Goal: Task Accomplishment & Management: Manage account settings

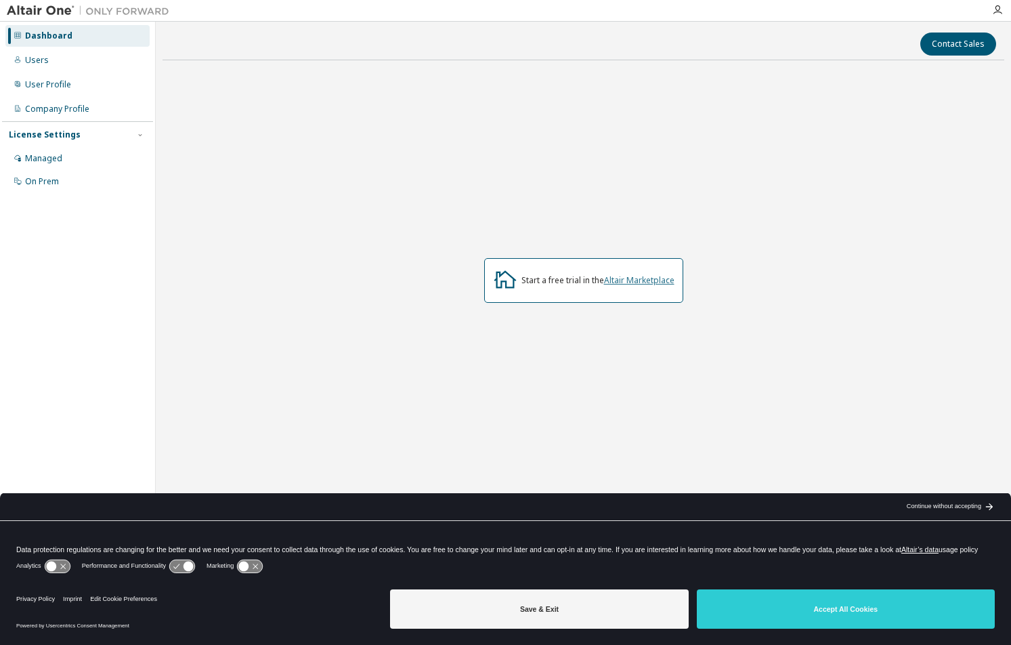
click at [636, 280] on link "Altair Marketplace" at bounding box center [639, 280] width 70 height 12
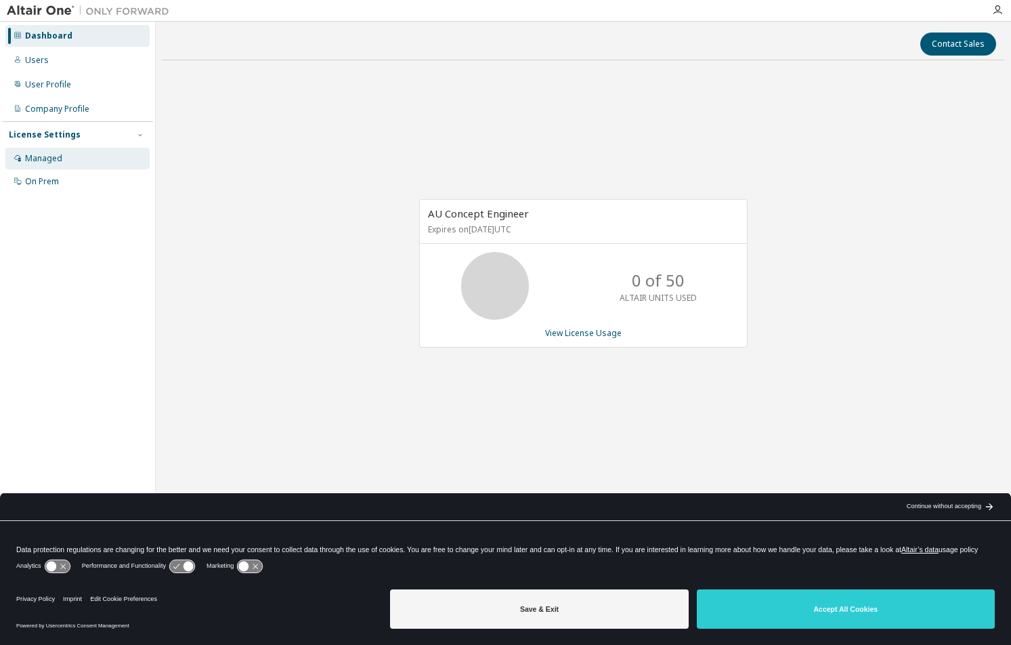
click at [61, 156] on div "Managed" at bounding box center [43, 158] width 37 height 11
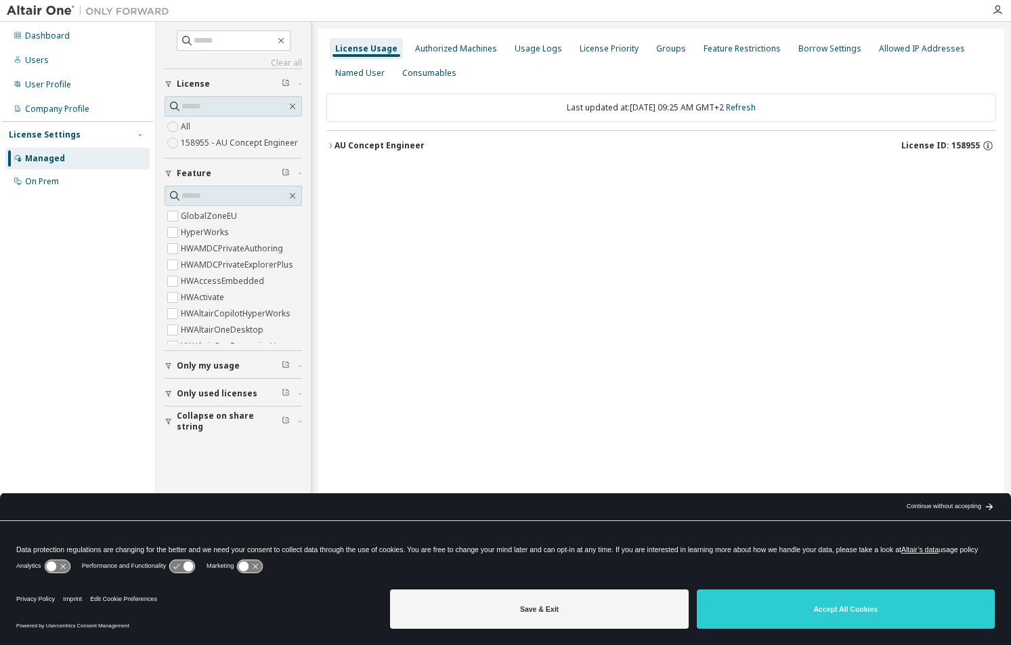
click at [329, 141] on button "AU Concept Engineer License ID: 158955" at bounding box center [661, 146] width 670 height 30
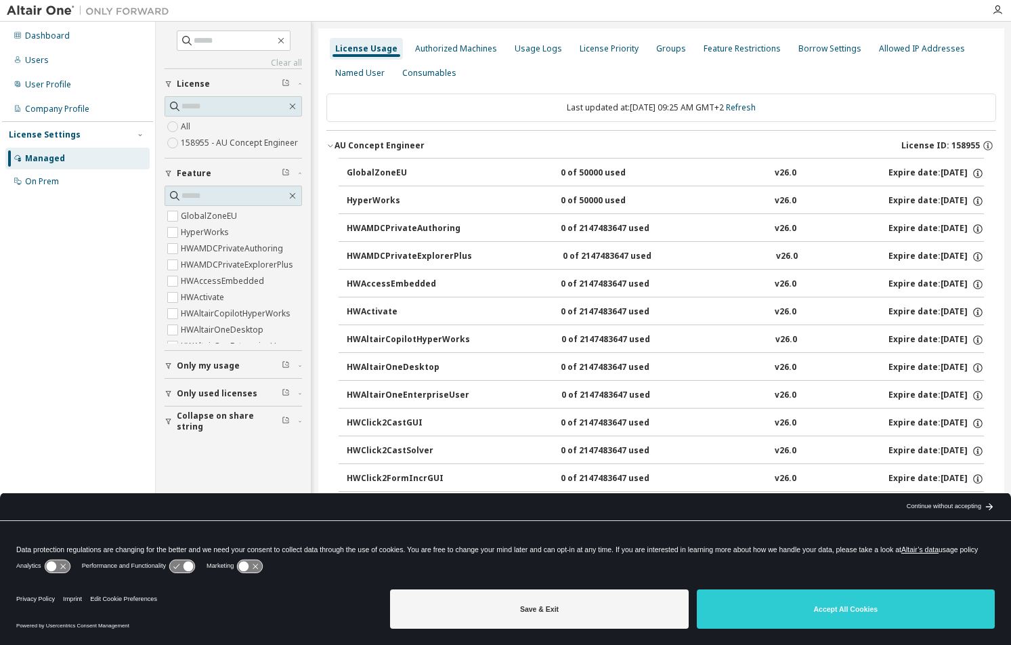
click at [332, 145] on icon "button" at bounding box center [330, 146] width 5 height 3
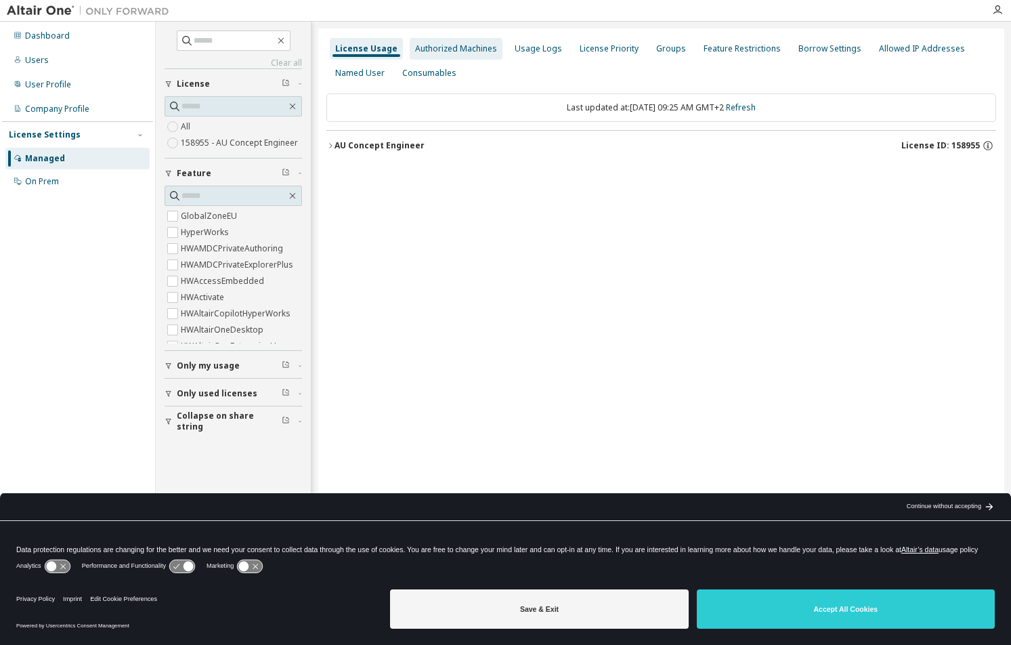
click at [442, 53] on div "Authorized Machines" at bounding box center [456, 48] width 82 height 11
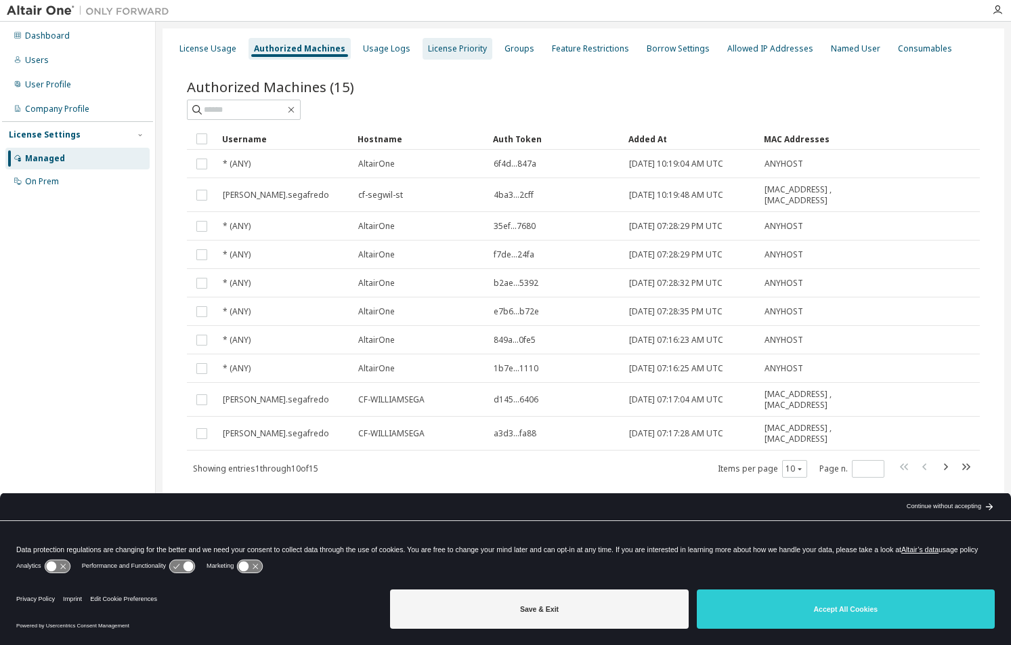
click at [452, 50] on div "License Priority" at bounding box center [457, 48] width 59 height 11
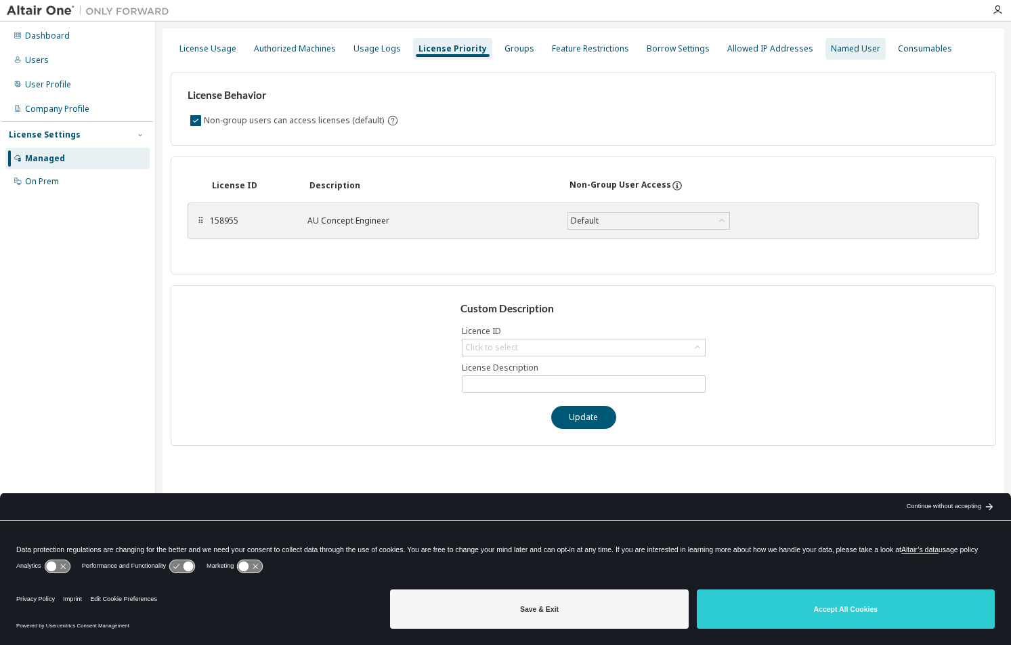
click at [832, 50] on div "Named User" at bounding box center [855, 48] width 49 height 11
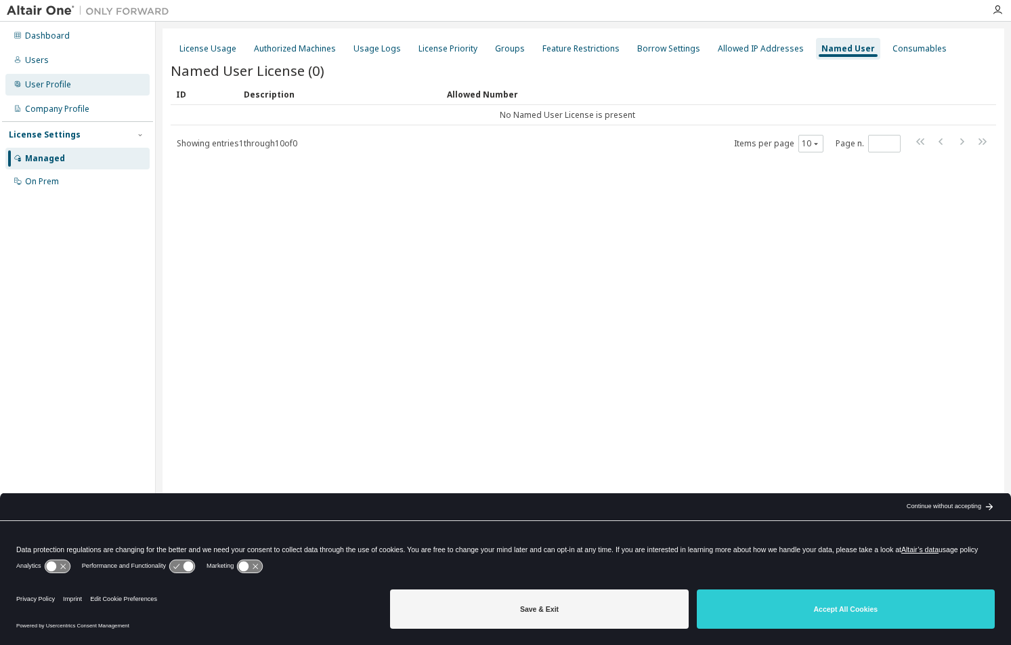
click at [52, 83] on div "User Profile" at bounding box center [48, 84] width 46 height 11
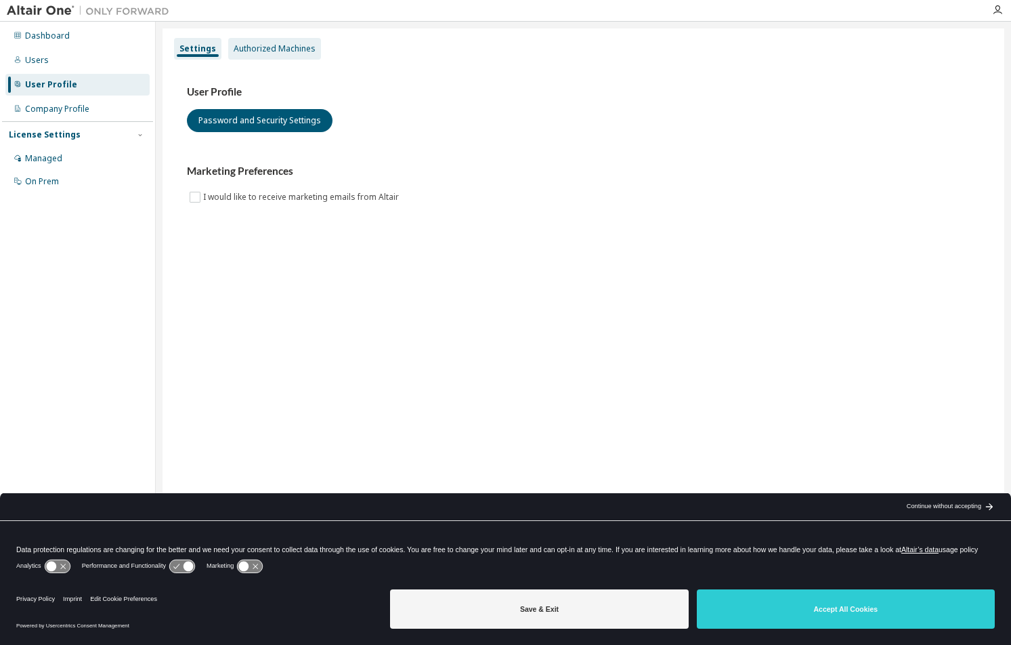
click at [267, 49] on div "Authorized Machines" at bounding box center [275, 48] width 82 height 11
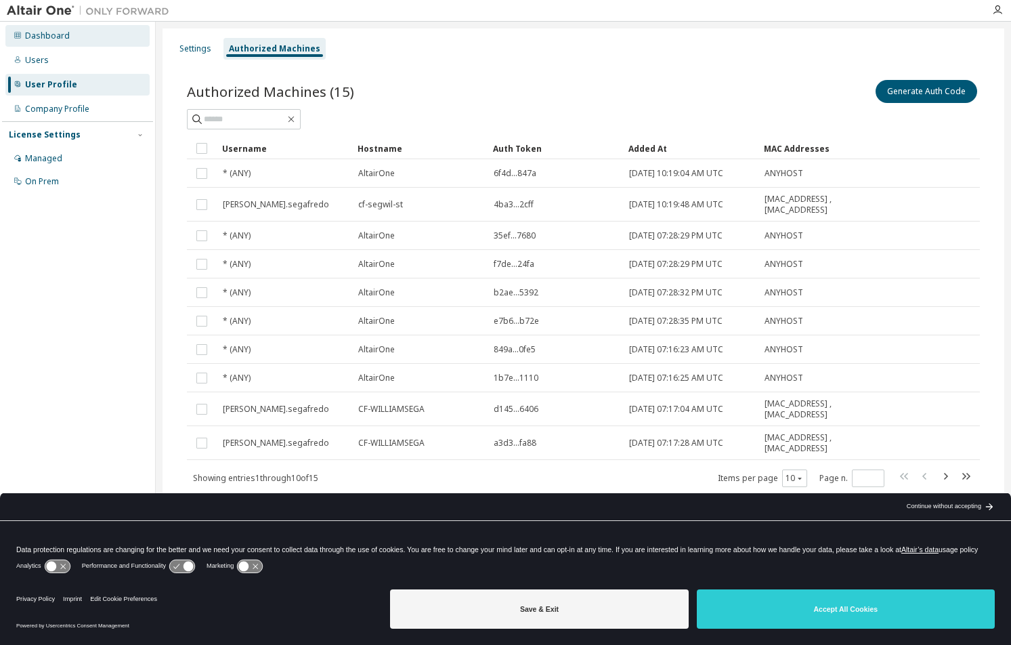
click at [47, 37] on div "Dashboard" at bounding box center [47, 35] width 45 height 11
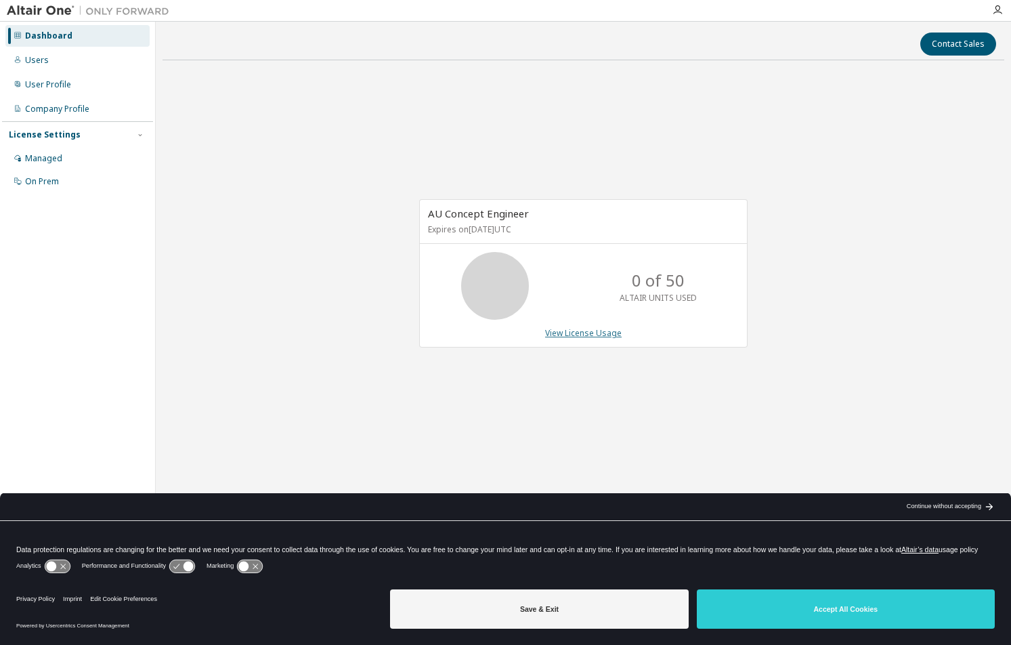
click at [591, 332] on link "View License Usage" at bounding box center [583, 333] width 77 height 12
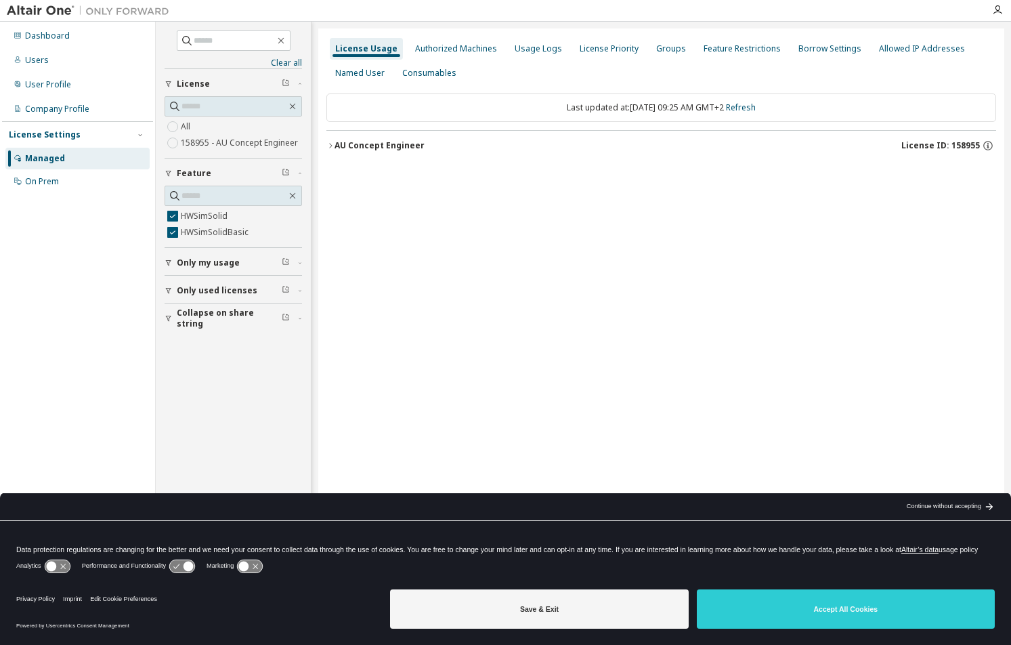
click at [338, 148] on div "AU Concept Engineer" at bounding box center [380, 145] width 90 height 11
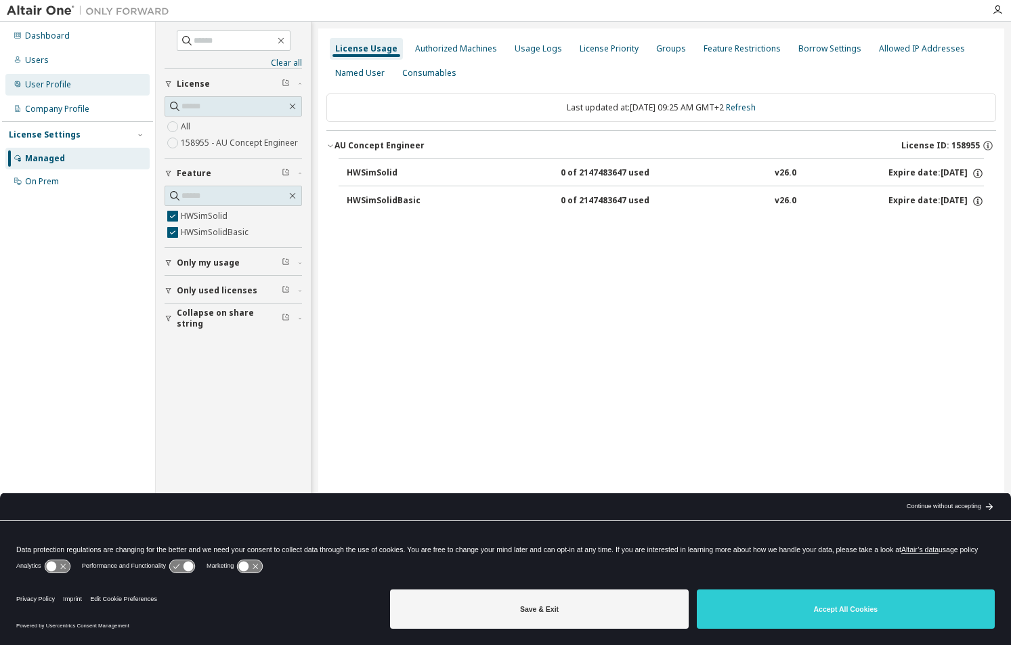
click at [48, 85] on div "User Profile" at bounding box center [48, 84] width 46 height 11
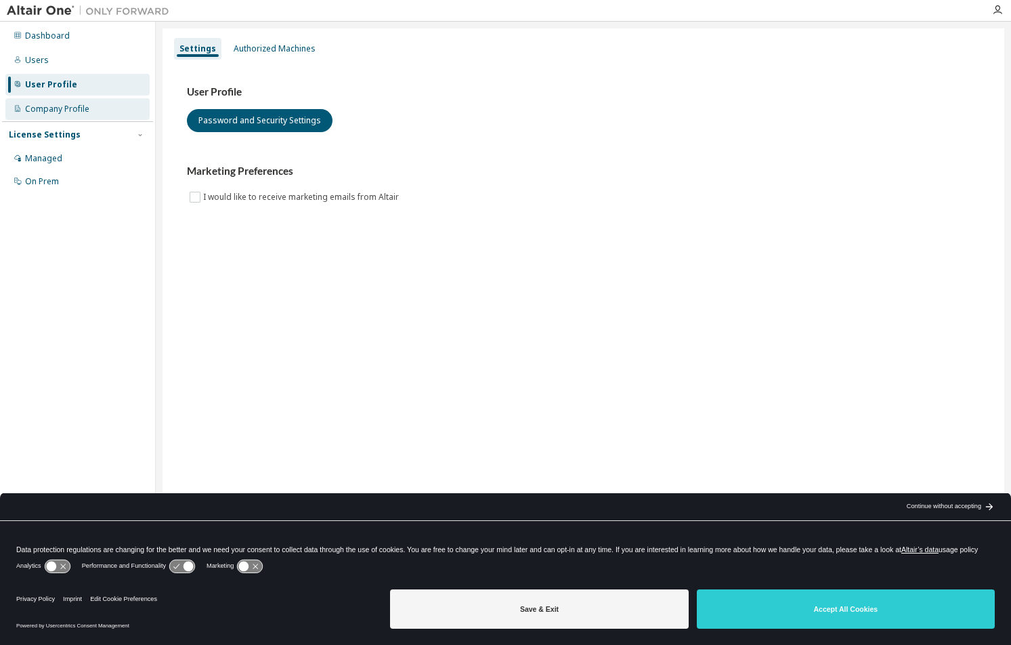
click at [59, 106] on div "Company Profile" at bounding box center [57, 109] width 64 height 11
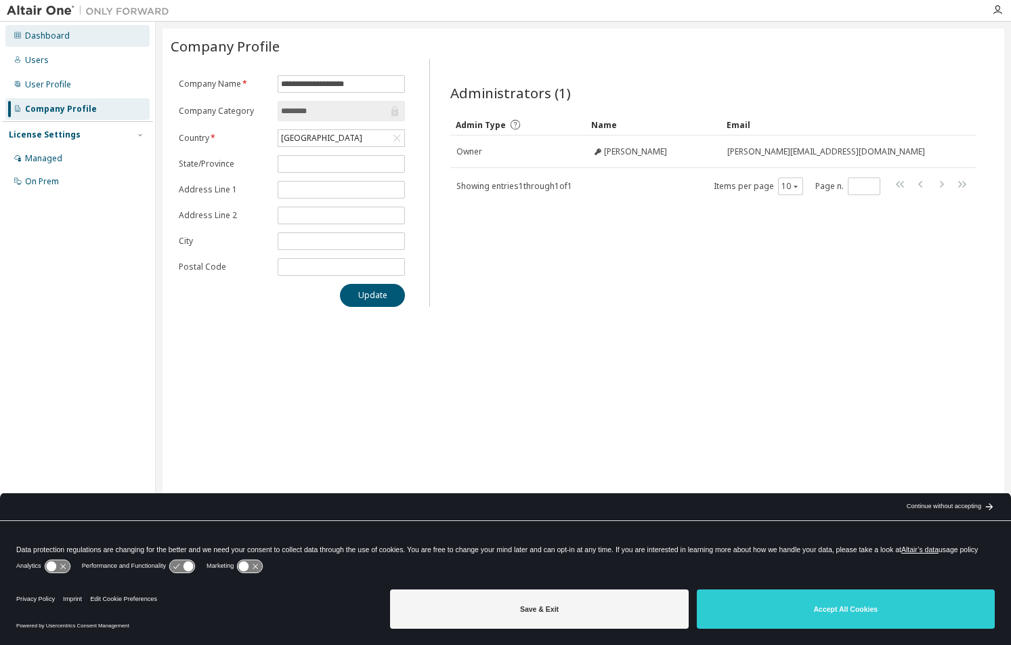
click at [66, 41] on div "Dashboard" at bounding box center [77, 36] width 144 height 22
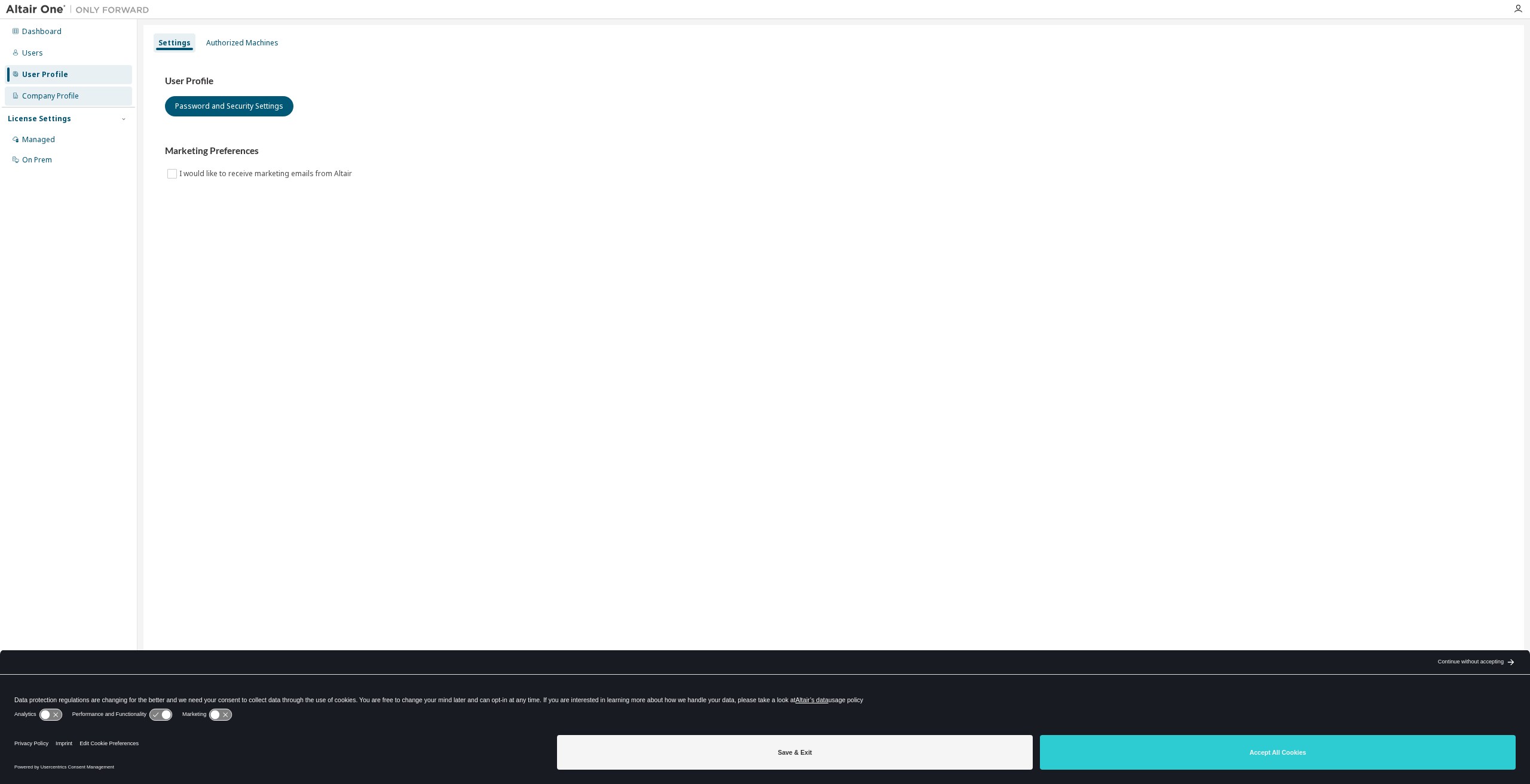
click at [39, 99] on div "Company Profile" at bounding box center [50, 96] width 56 height 10
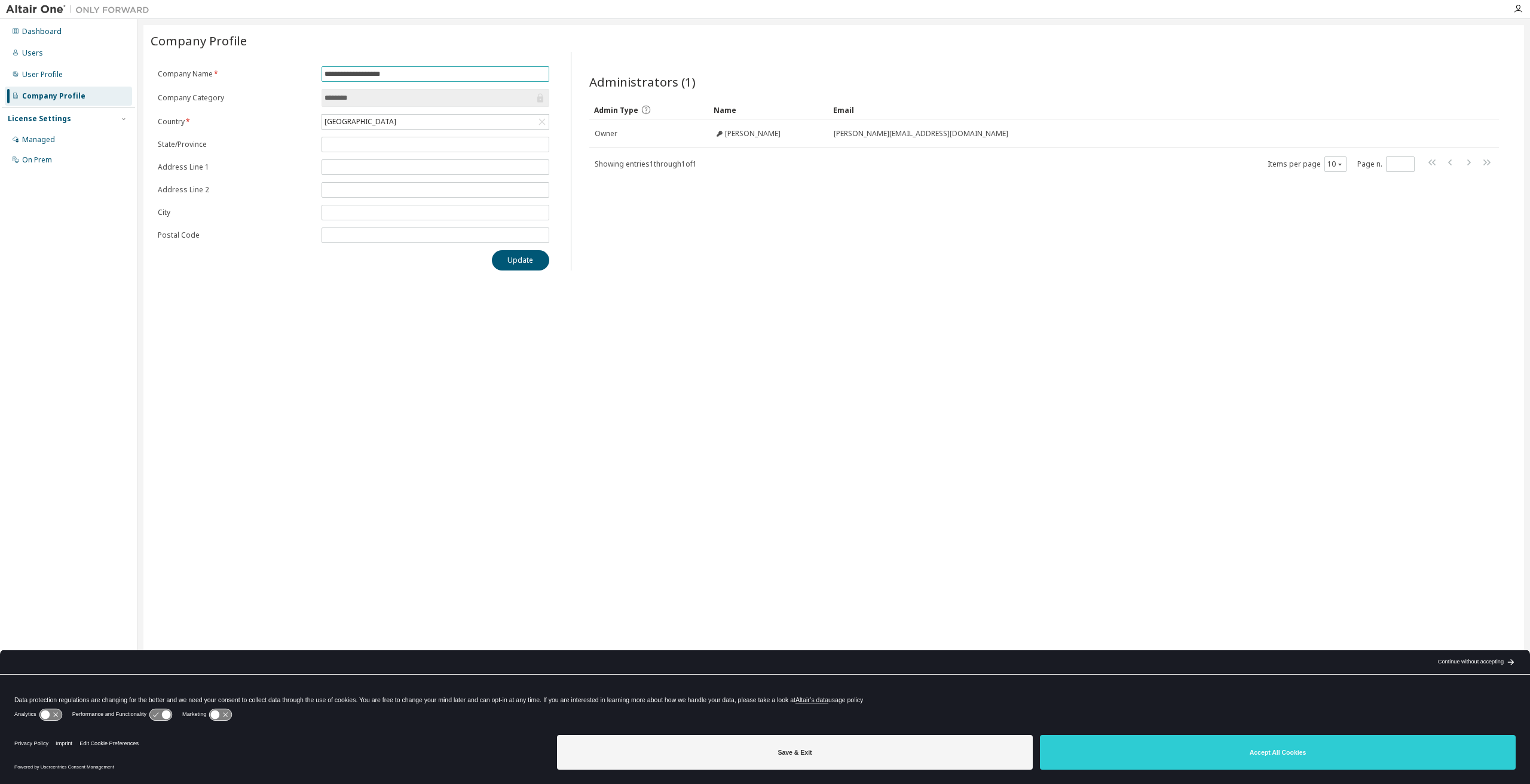
drag, startPoint x: 412, startPoint y: 72, endPoint x: 341, endPoint y: 74, distance: 71.0
click at [341, 74] on input "**********" at bounding box center [435, 74] width 221 height 10
type input "*****"
click at [529, 265] on button "Update" at bounding box center [520, 260] width 57 height 20
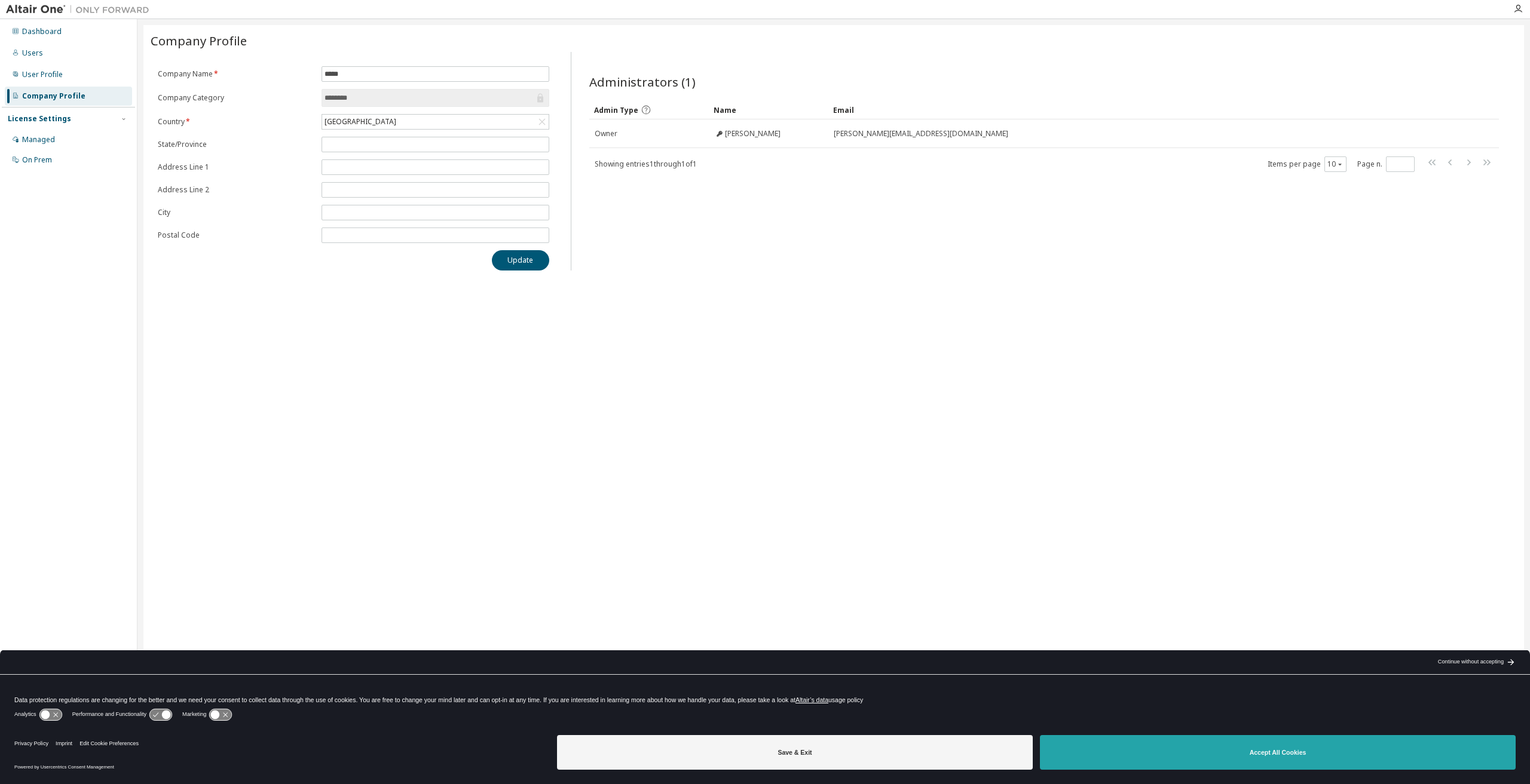
click at [1306, 759] on button "Accept All Cookies" at bounding box center [1277, 752] width 476 height 34
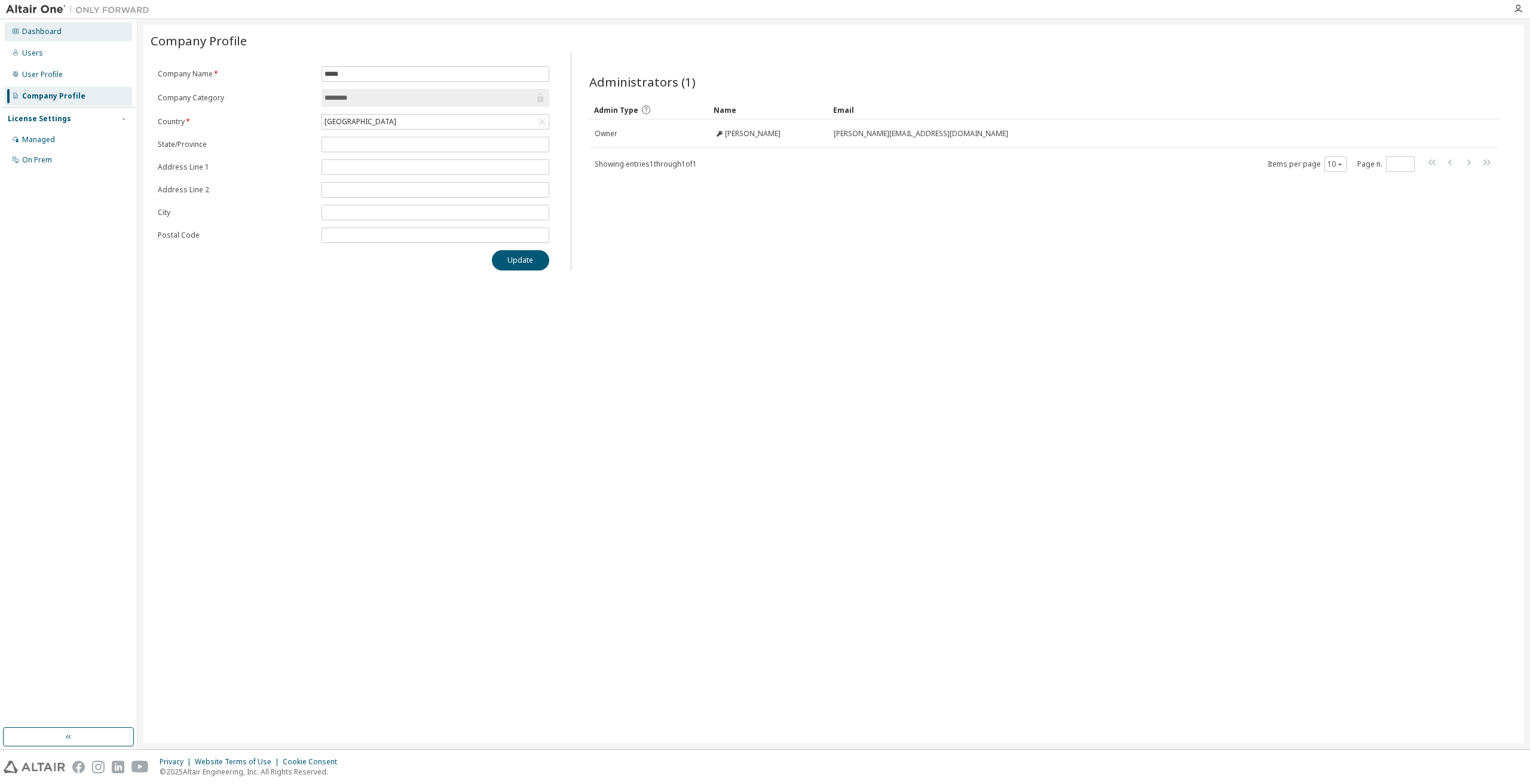
click at [53, 33] on div "Dashboard" at bounding box center [41, 31] width 40 height 10
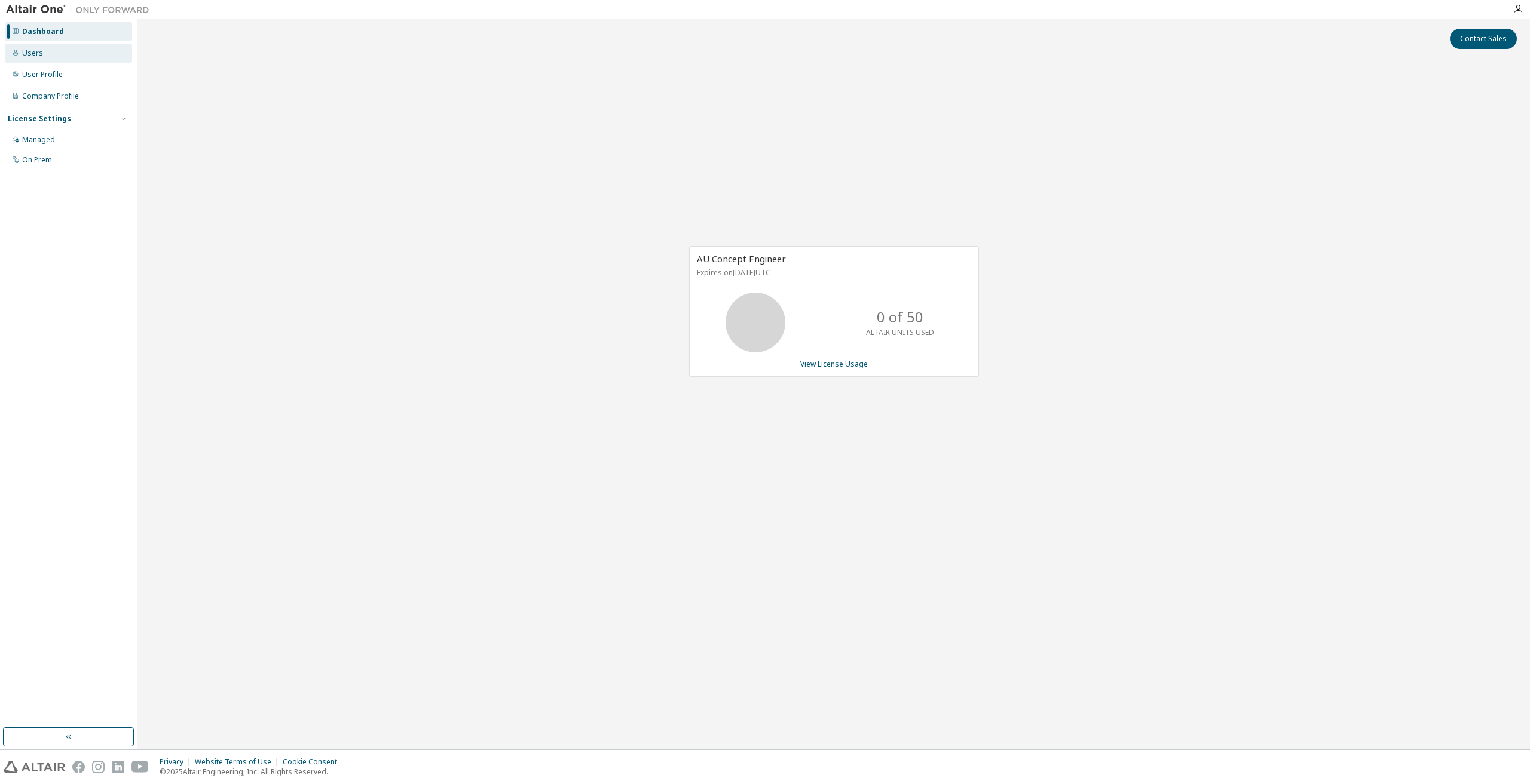
click at [54, 50] on div "Users" at bounding box center [68, 53] width 127 height 19
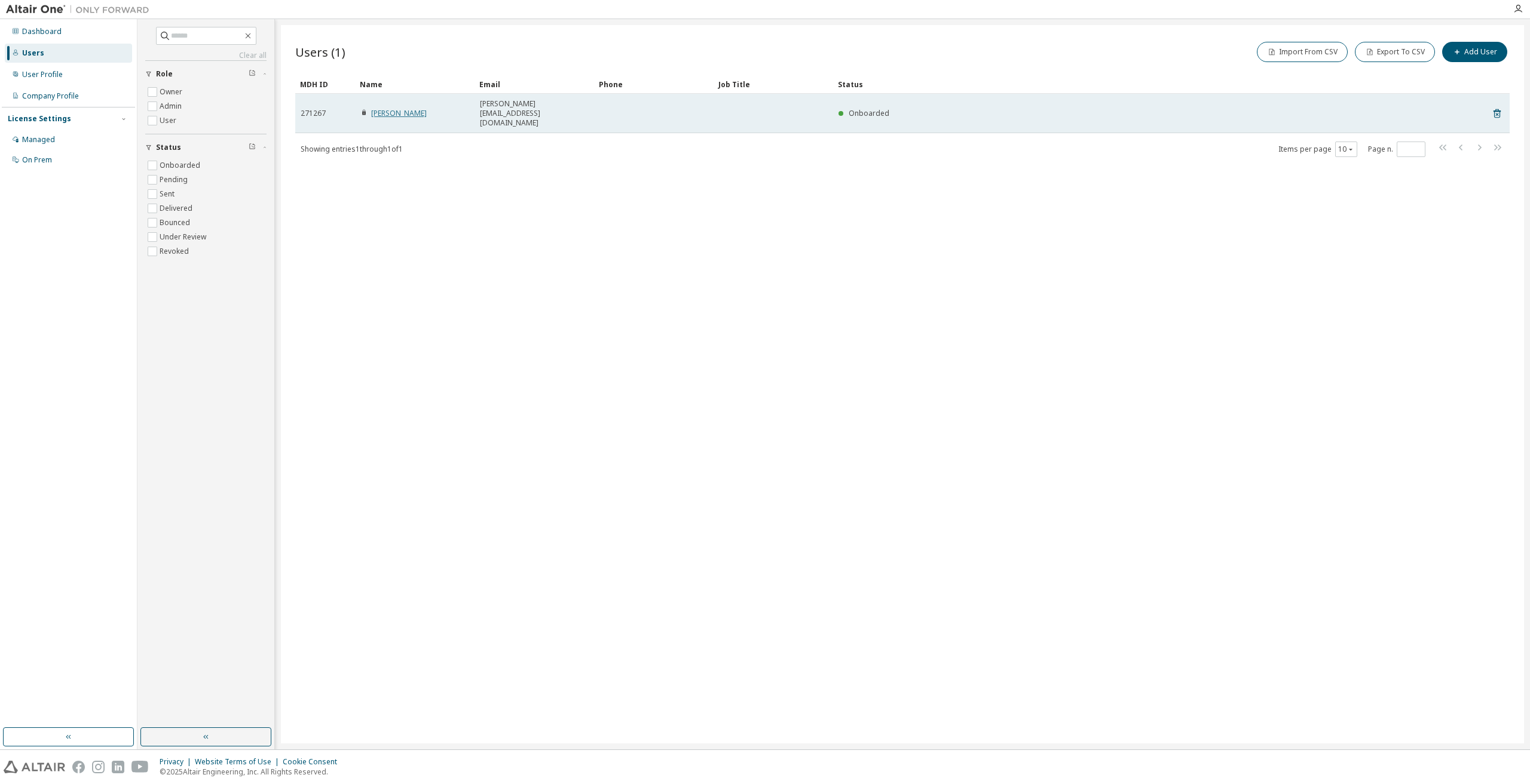
click at [418, 108] on link "William Segafredo" at bounding box center [399, 114] width 56 height 11
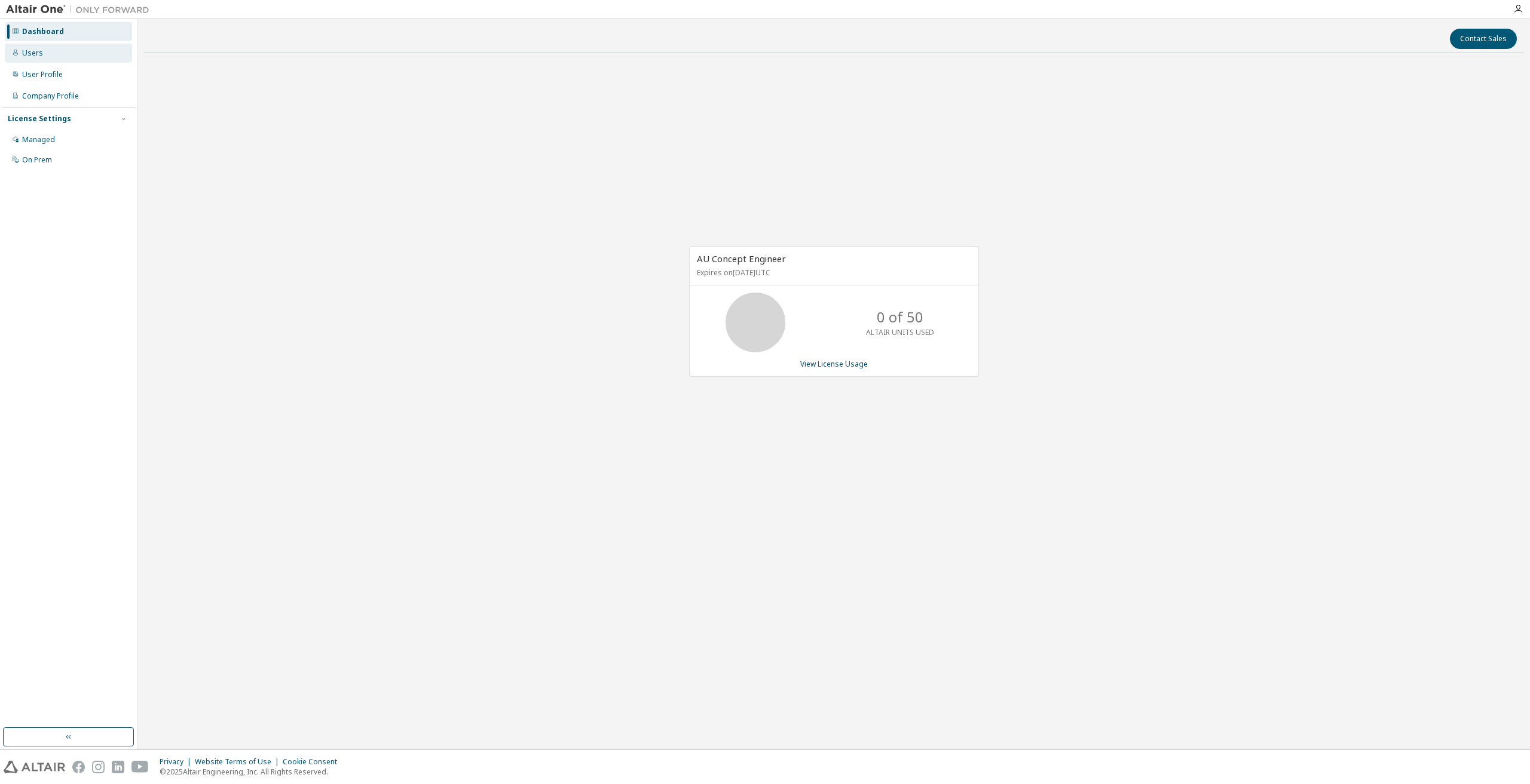
click at [51, 53] on div "Users" at bounding box center [68, 53] width 127 height 19
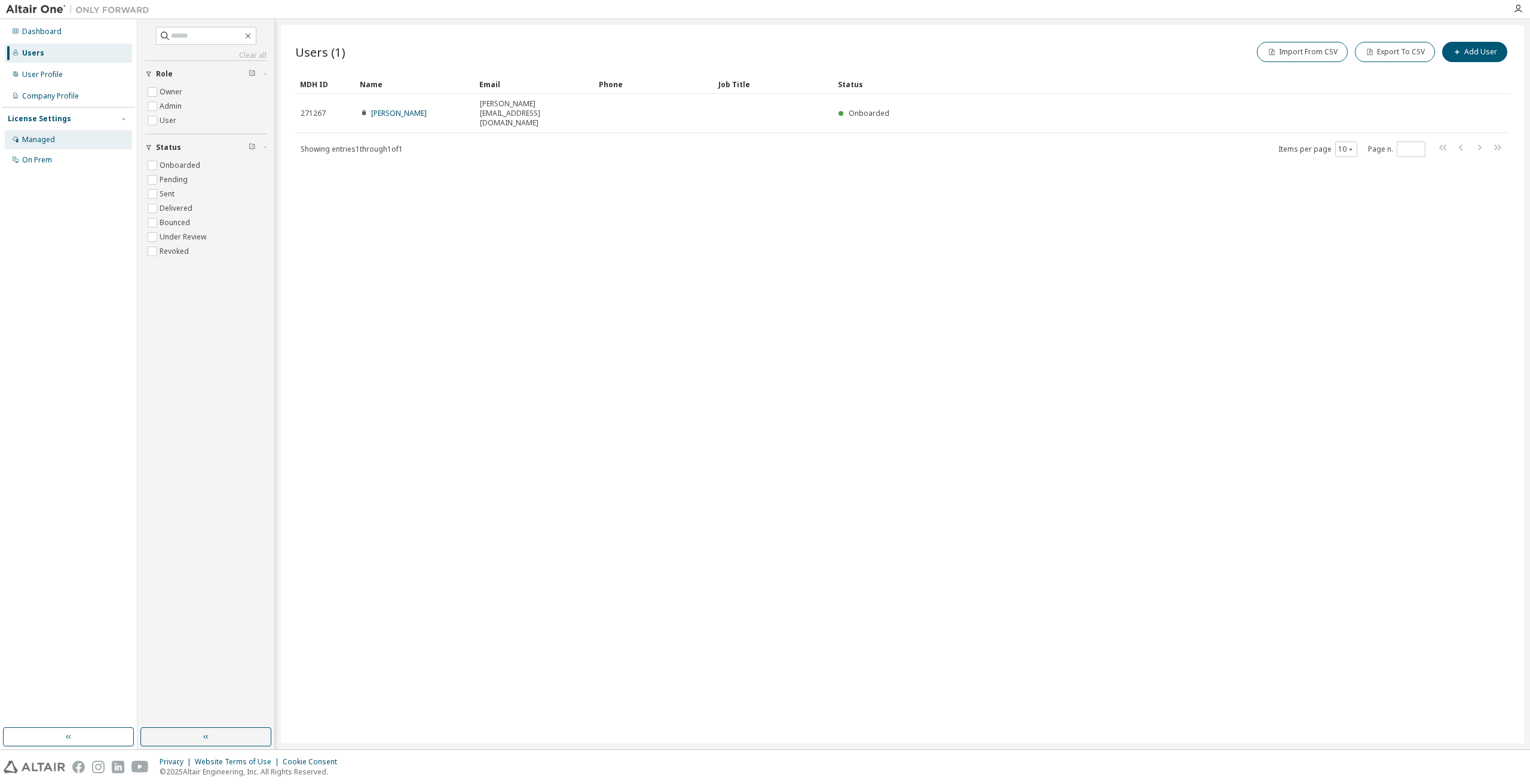
click at [62, 134] on div "Managed" at bounding box center [68, 140] width 127 height 19
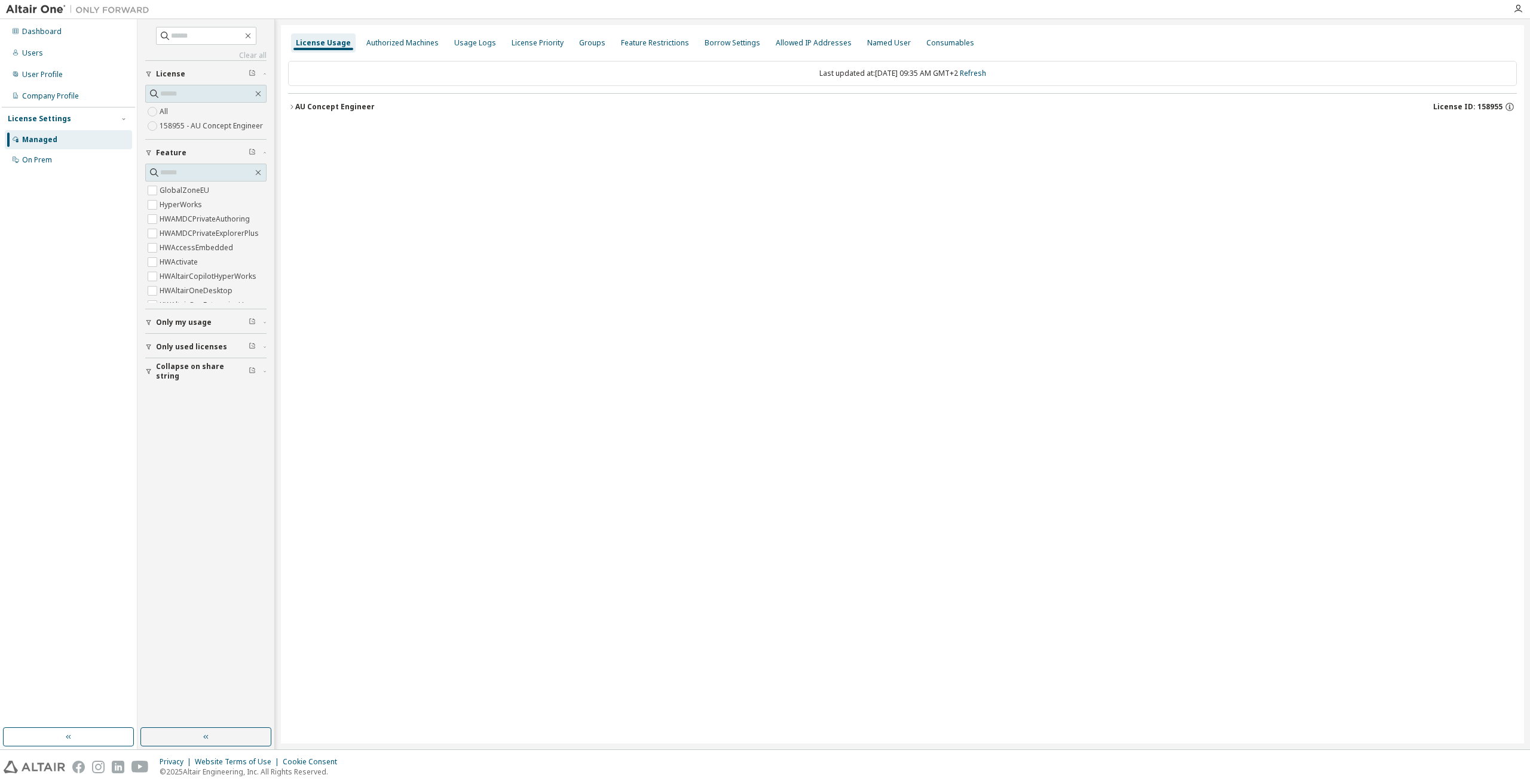
click at [291, 108] on icon "button" at bounding box center [291, 107] width 7 height 7
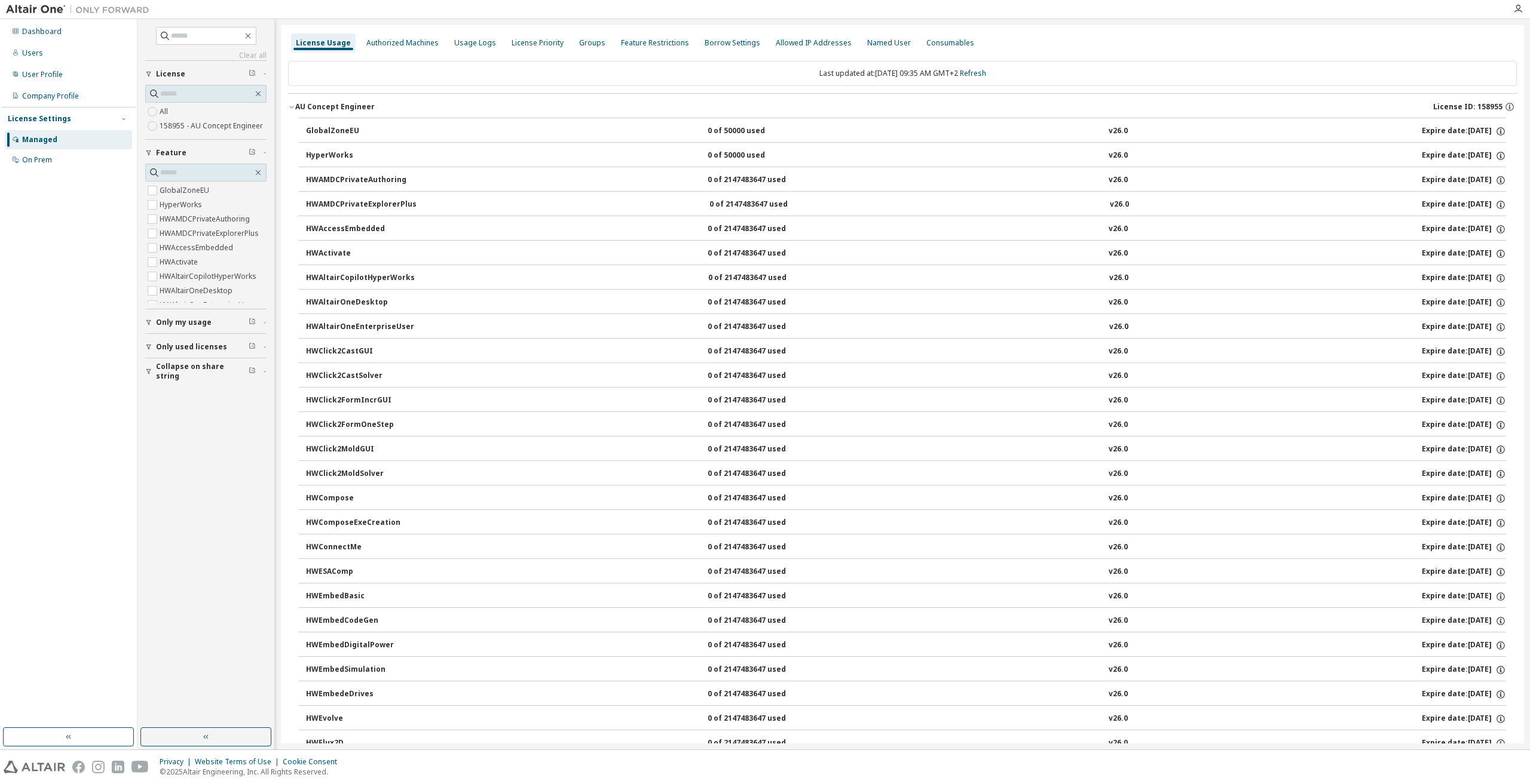
click at [291, 108] on icon "button" at bounding box center [291, 107] width 7 height 7
